Goal: Task Accomplishment & Management: Use online tool/utility

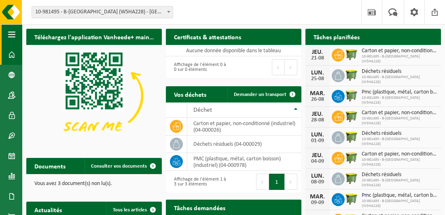
click at [13, 35] on span "button" at bounding box center [11, 34] width 7 height 20
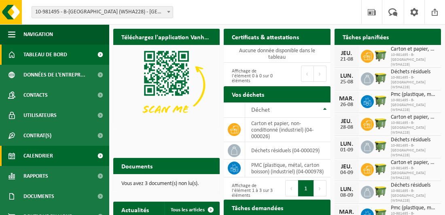
click at [39, 157] on span "Calendrier" at bounding box center [38, 156] width 30 height 20
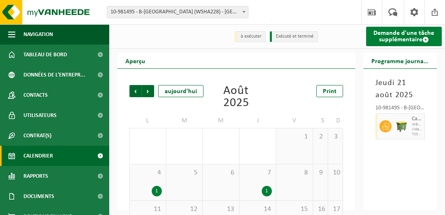
click at [393, 36] on link "Demande d'une tâche supplémentaire" at bounding box center [404, 36] width 76 height 19
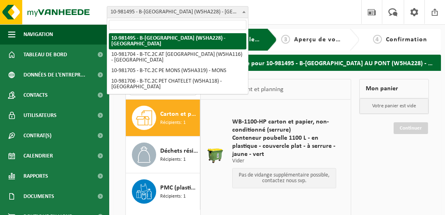
click at [243, 11] on b at bounding box center [243, 12] width 3 height 2
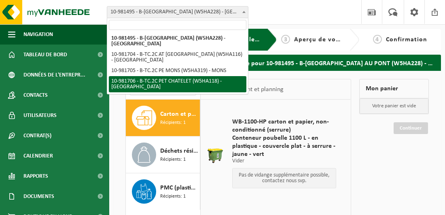
select select "162142"
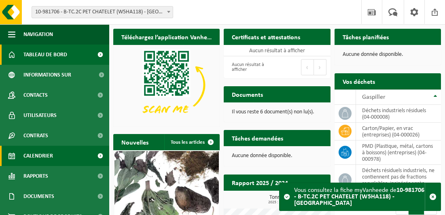
click at [53, 157] on link "Calendrier" at bounding box center [54, 156] width 109 height 20
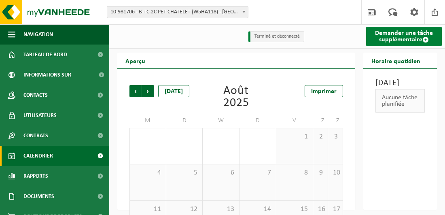
click at [384, 34] on font "Demander une tâche supplémentaire" at bounding box center [404, 36] width 58 height 13
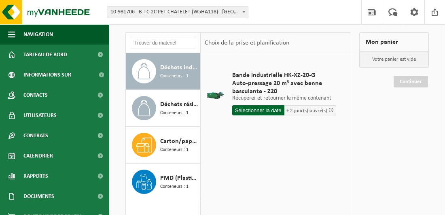
scroll to position [81, 0]
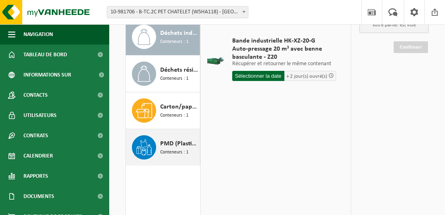
click at [186, 152] on span "Conteneurs : 1" at bounding box center [174, 152] width 28 height 8
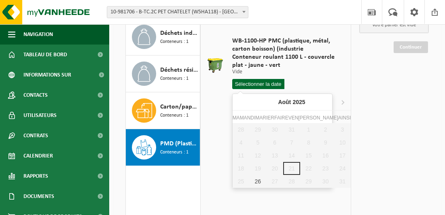
click at [260, 80] on input "text" at bounding box center [258, 84] width 52 height 10
click at [253, 178] on div "26" at bounding box center [257, 181] width 17 height 13
type input "Van 2025-08-26"
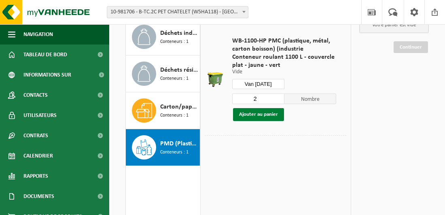
click at [264, 112] on button "Ajouter au panier" at bounding box center [258, 114] width 51 height 13
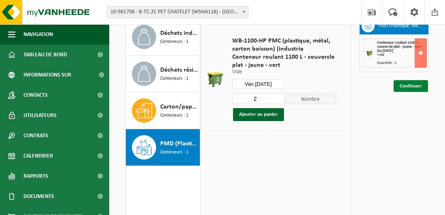
click at [410, 85] on link "Continuer" at bounding box center [410, 86] width 34 height 12
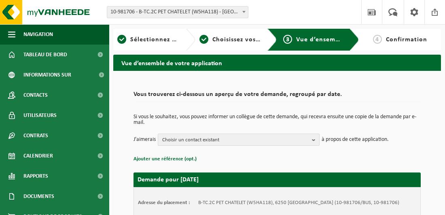
click at [313, 138] on b "button" at bounding box center [315, 139] width 7 height 11
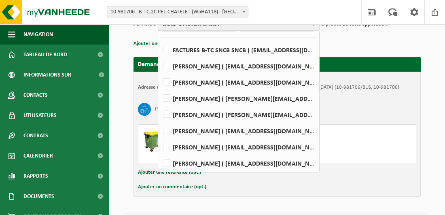
scroll to position [121, 0]
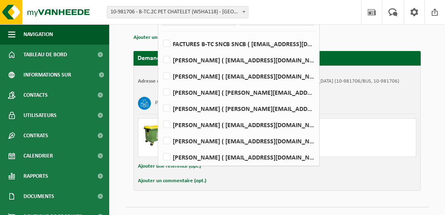
click at [349, 97] on div "Adresse du placement : B-TC.2C PET CHATELET (W5HA118), 6250 PONT-DE-LOUP, RUE D…" at bounding box center [276, 128] width 287 height 125
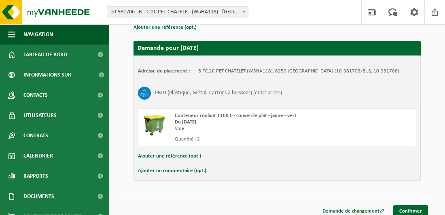
scroll to position [142, 0]
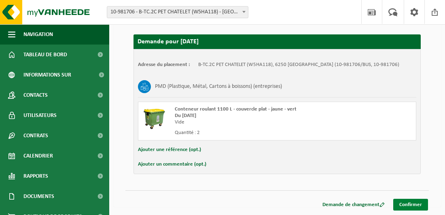
click at [406, 205] on link "Confirmer" at bounding box center [410, 205] width 35 height 12
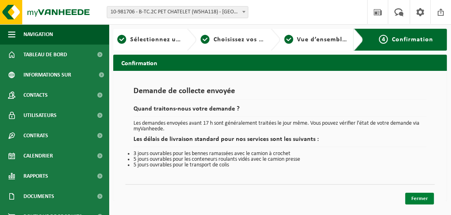
click at [425, 199] on link "Fermer" at bounding box center [419, 198] width 29 height 12
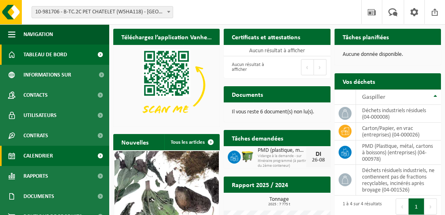
click at [44, 155] on span "Calendrier" at bounding box center [38, 156] width 30 height 20
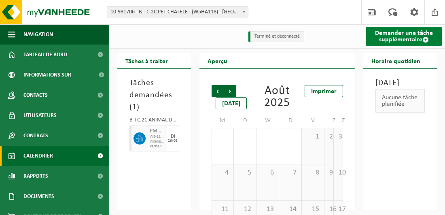
click at [408, 34] on font "Demander une tâche supplémentaire" at bounding box center [404, 36] width 58 height 13
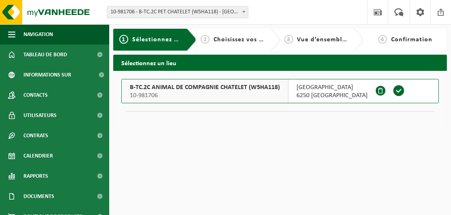
click at [393, 90] on span at bounding box center [399, 91] width 12 height 12
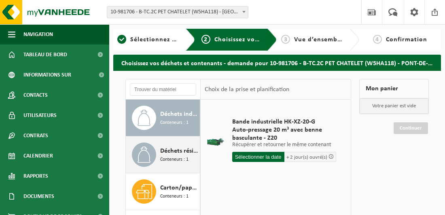
click at [180, 159] on span "Conteneurs : 1" at bounding box center [174, 160] width 28 height 8
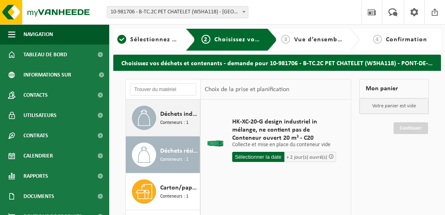
click at [173, 123] on span "Conteneurs : 1" at bounding box center [174, 123] width 28 height 8
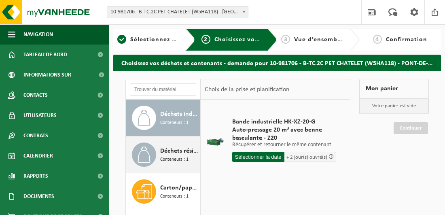
click at [184, 156] on span "Conteneurs : 1" at bounding box center [174, 160] width 28 height 8
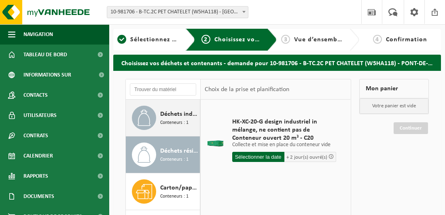
click at [183, 125] on span "Conteneurs : 1" at bounding box center [174, 123] width 28 height 8
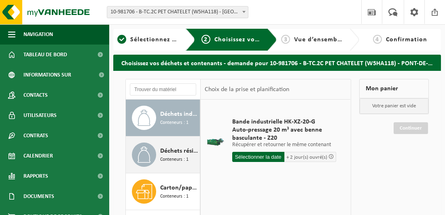
click at [181, 150] on span "Déchets résiduels industriels, ne contiennent pas de fractions recyclables, inc…" at bounding box center [179, 151] width 38 height 10
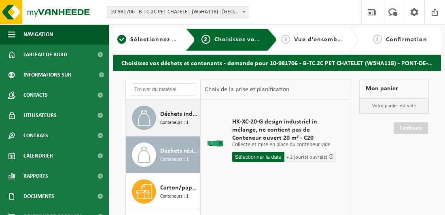
click at [161, 124] on span "Conteneurs : 1" at bounding box center [174, 123] width 28 height 8
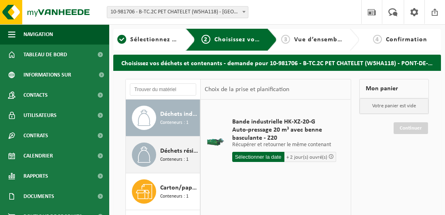
click at [176, 152] on span "Déchets résiduels industriels, ne contiennent pas de fractions recyclables, inc…" at bounding box center [179, 151] width 38 height 10
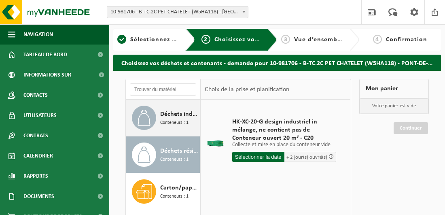
click at [176, 117] on span "Déchets industriels résiduels" at bounding box center [179, 114] width 38 height 10
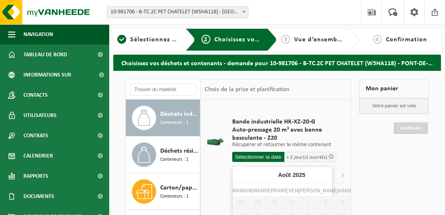
click at [262, 155] on input "text" at bounding box center [258, 157] width 52 height 10
click at [263, 157] on input "text" at bounding box center [258, 157] width 52 height 10
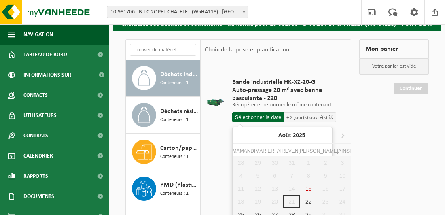
scroll to position [81, 0]
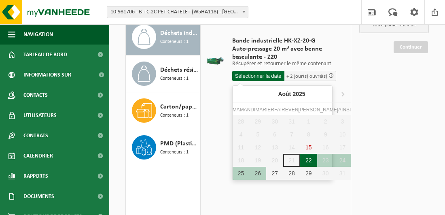
click at [300, 157] on div "22" at bounding box center [308, 160] width 17 height 13
type input "Van [DATE]"
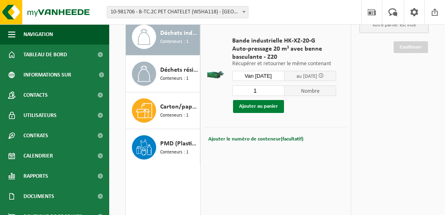
click at [269, 105] on button "Ajouter au panier" at bounding box center [258, 106] width 51 height 13
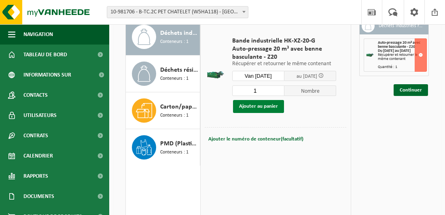
click at [263, 106] on button "Ajouter au panier" at bounding box center [258, 106] width 51 height 13
click at [262, 106] on button "Ajouter au panier" at bounding box center [258, 106] width 51 height 13
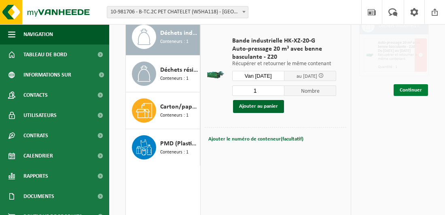
click at [417, 93] on link "Continuer" at bounding box center [410, 90] width 34 height 12
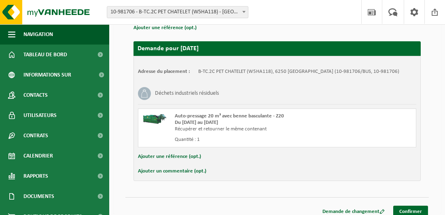
scroll to position [142, 0]
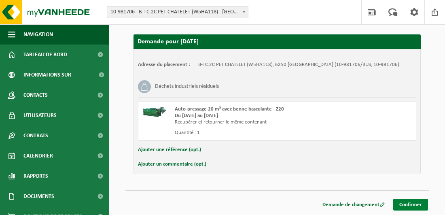
click at [408, 203] on link "Confirmer" at bounding box center [410, 205] width 35 height 12
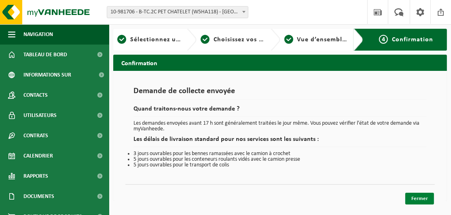
click at [421, 194] on link "Fermer" at bounding box center [419, 198] width 29 height 12
